Goal: Information Seeking & Learning: Learn about a topic

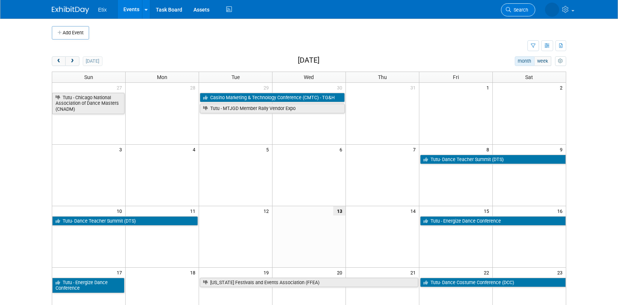
click at [523, 12] on span "Search" at bounding box center [519, 10] width 17 height 6
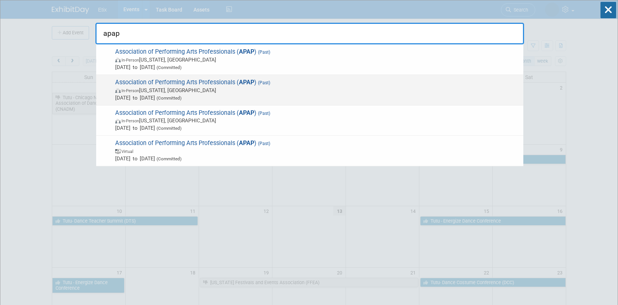
type input "apap"
click at [162, 89] on span "In-Person [US_STATE], [GEOGRAPHIC_DATA]" at bounding box center [317, 89] width 404 height 7
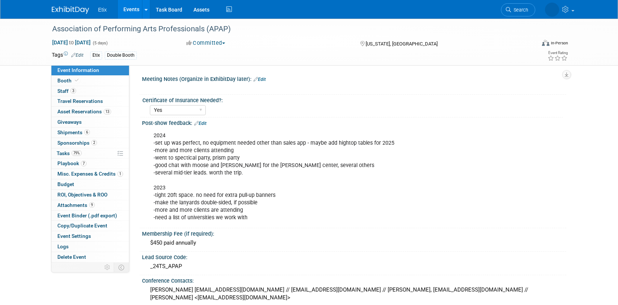
select select "Yes"
click at [502, 7] on span "Search" at bounding box center [493, 10] width 17 height 6
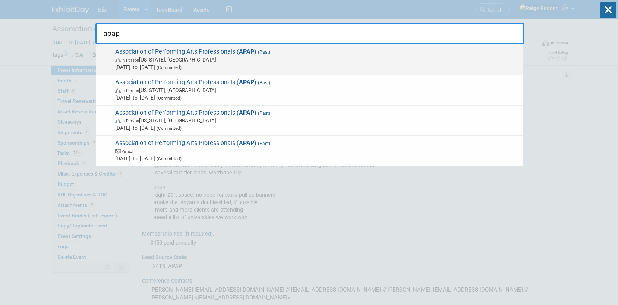
type input "apap"
click at [306, 59] on span "In-Person [US_STATE], [GEOGRAPHIC_DATA]" at bounding box center [317, 59] width 404 height 7
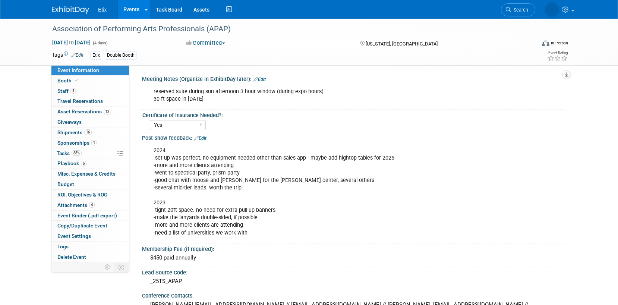
select select "Yes"
click at [63, 81] on span "Booth" at bounding box center [68, 81] width 23 height 6
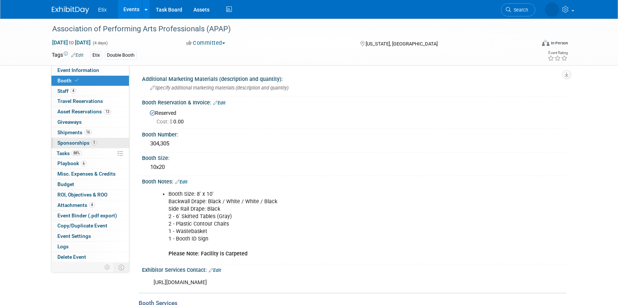
click at [63, 142] on span "Sponsorships 1" at bounding box center [77, 143] width 40 height 6
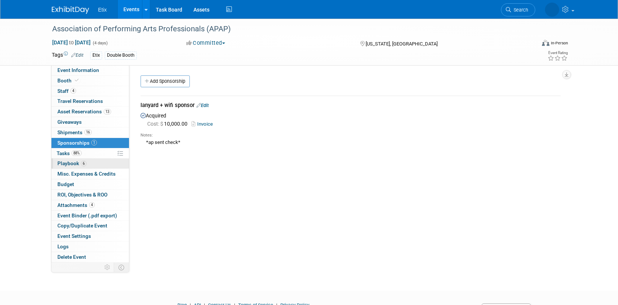
click at [71, 162] on span "Playbook 6" at bounding box center [71, 163] width 29 height 6
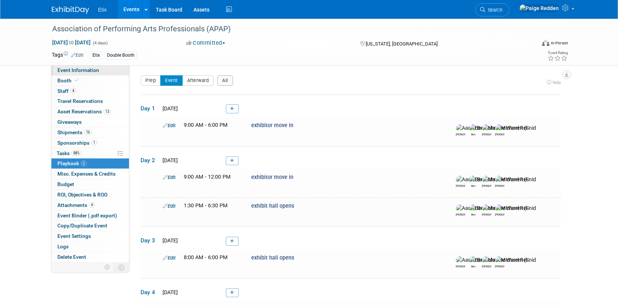
click at [67, 72] on span "Event Information" at bounding box center [78, 70] width 42 height 6
select select "Yes"
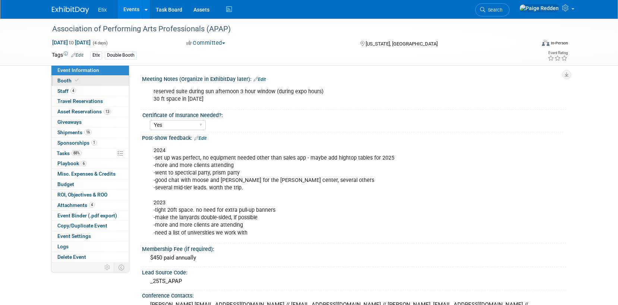
click at [66, 79] on span "Booth" at bounding box center [68, 81] width 23 height 6
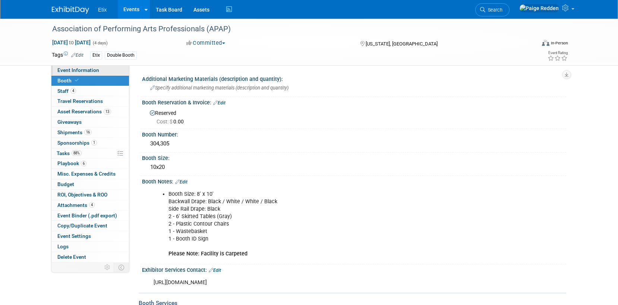
click at [72, 69] on span "Event Information" at bounding box center [78, 70] width 42 height 6
select select "Yes"
